Goal: Task Accomplishment & Management: Manage account settings

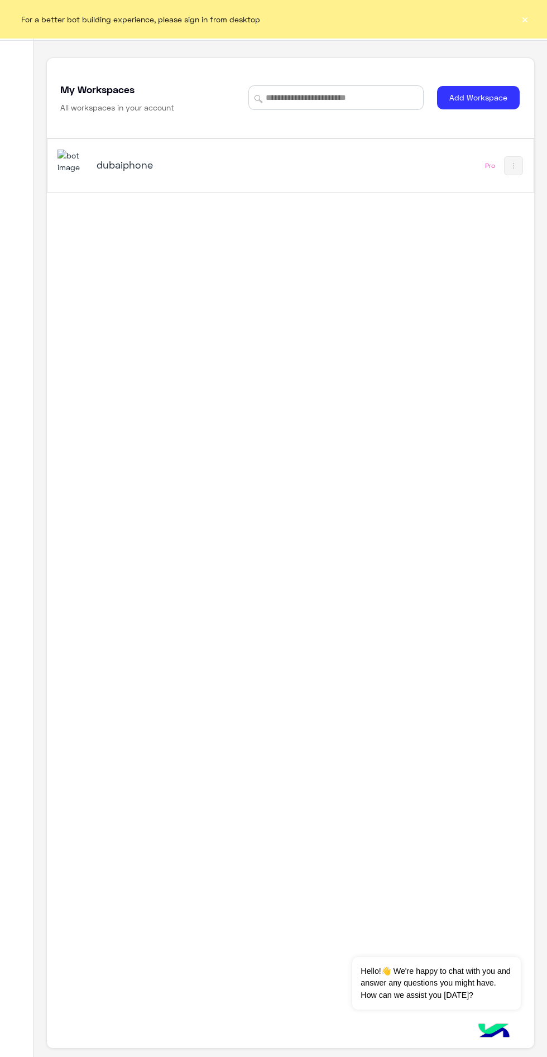
click at [176, 144] on div "dubaiphone Pro" at bounding box center [290, 165] width 486 height 53
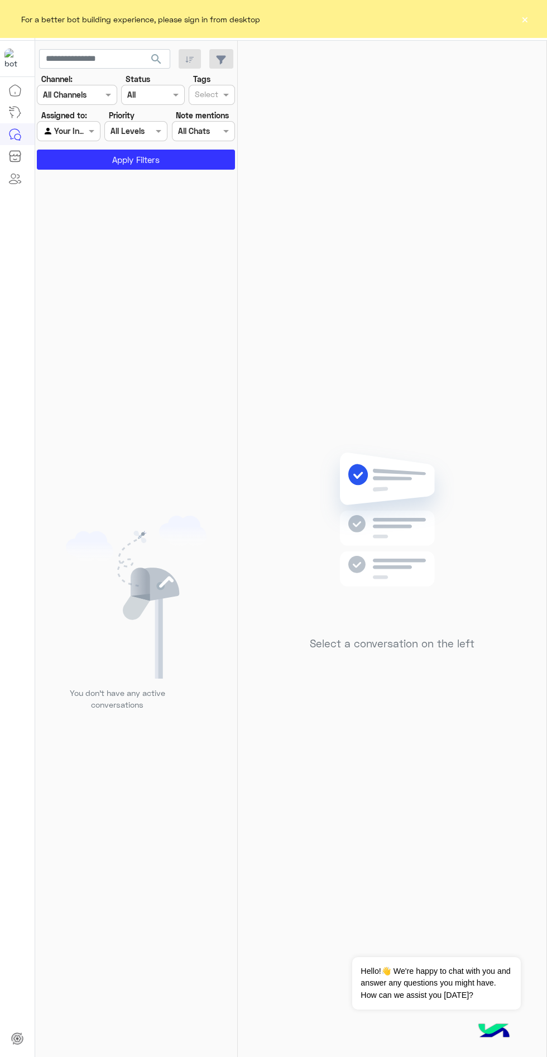
click at [525, 19] on button "×" at bounding box center [524, 18] width 11 height 11
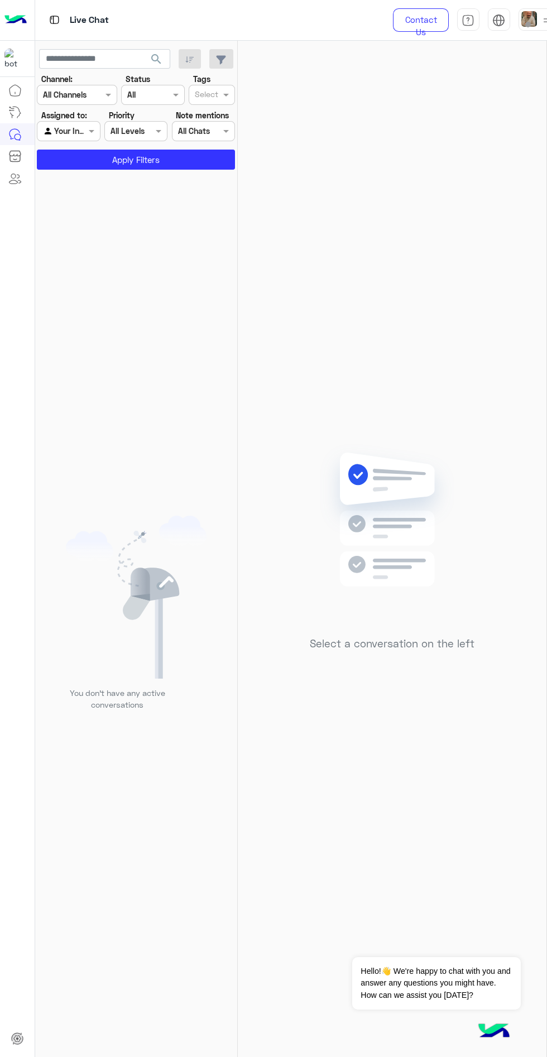
click at [533, 21] on img at bounding box center [529, 19] width 16 height 16
click at [469, 83] on label "Online" at bounding box center [469, 85] width 122 height 20
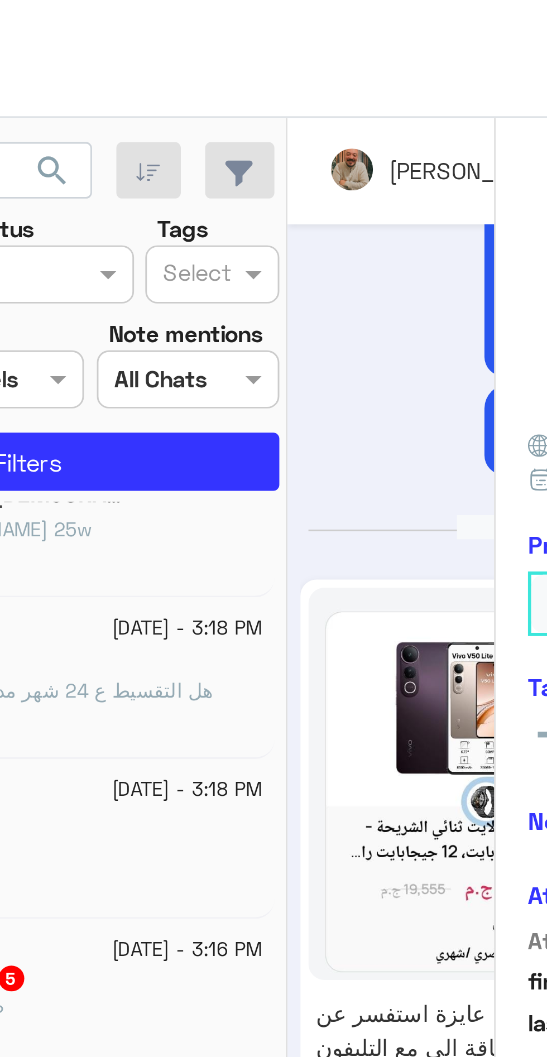
scroll to position [789, 0]
